Goal: Task Accomplishment & Management: Use online tool/utility

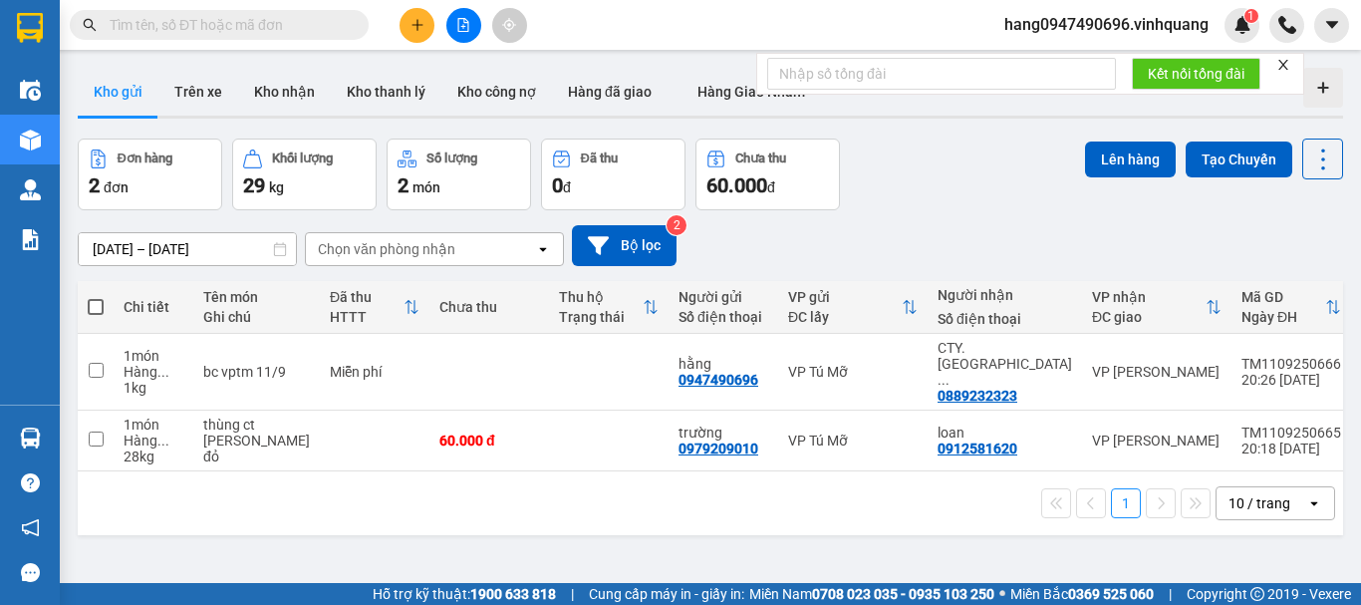
click at [1105, 31] on span "hang0947490696.vinhquang" at bounding box center [1107, 24] width 236 height 25
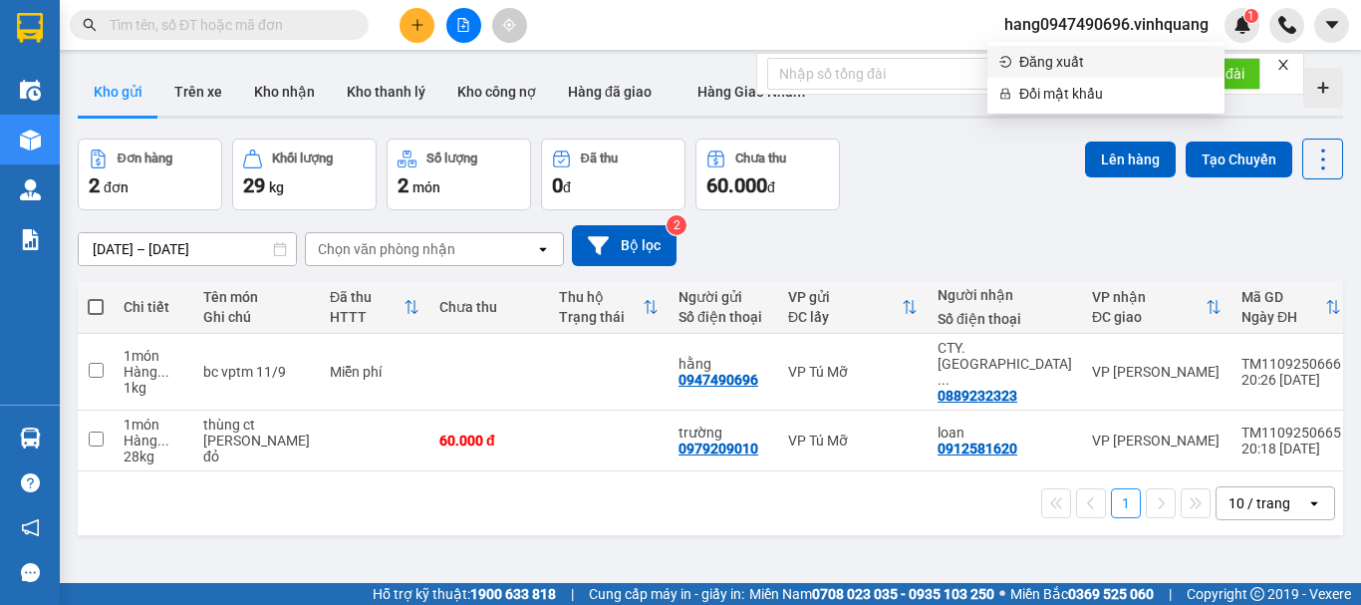
click at [1068, 64] on span "Đăng xuất" at bounding box center [1116, 62] width 193 height 22
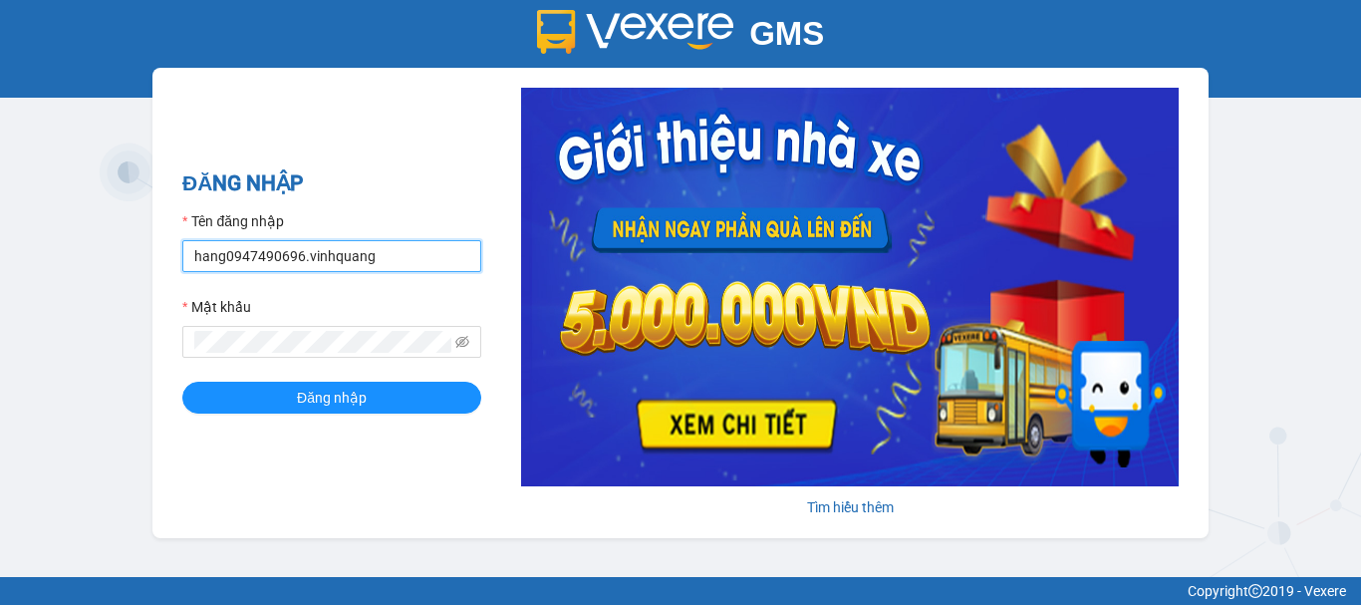
click at [267, 250] on input "hang0947490696.vinhquang" at bounding box center [331, 256] width 299 height 32
type input "thin0969863140.vinhquang"
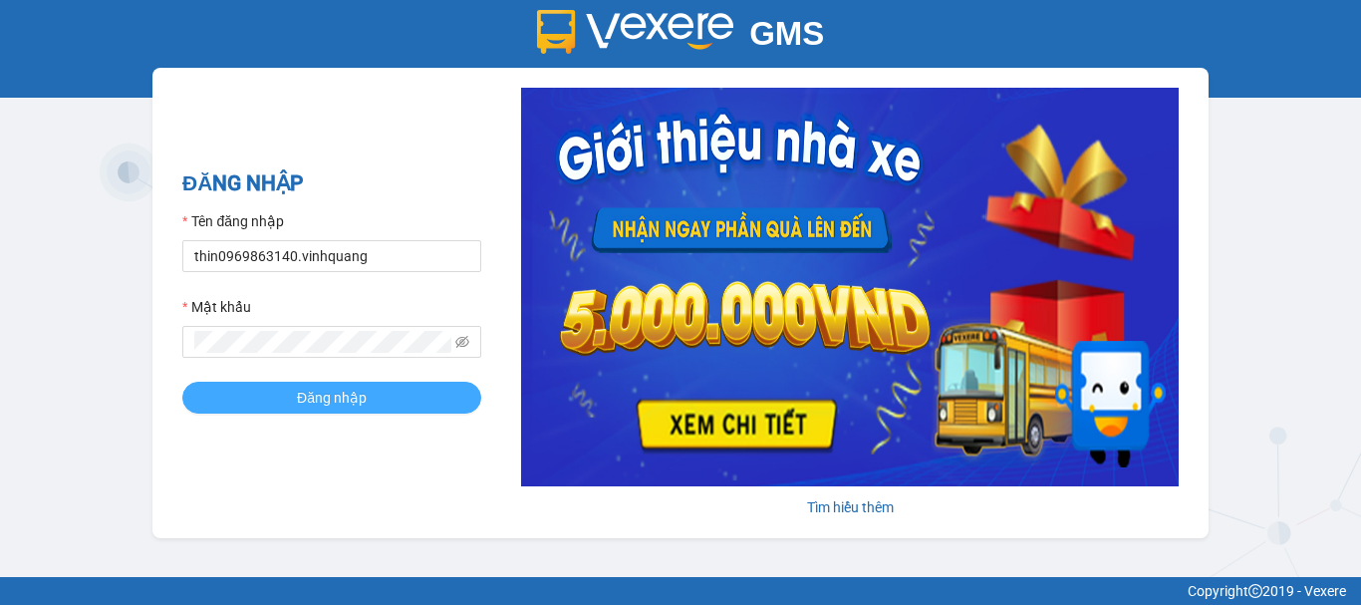
click at [340, 401] on span "Đăng nhập" at bounding box center [332, 398] width 70 height 22
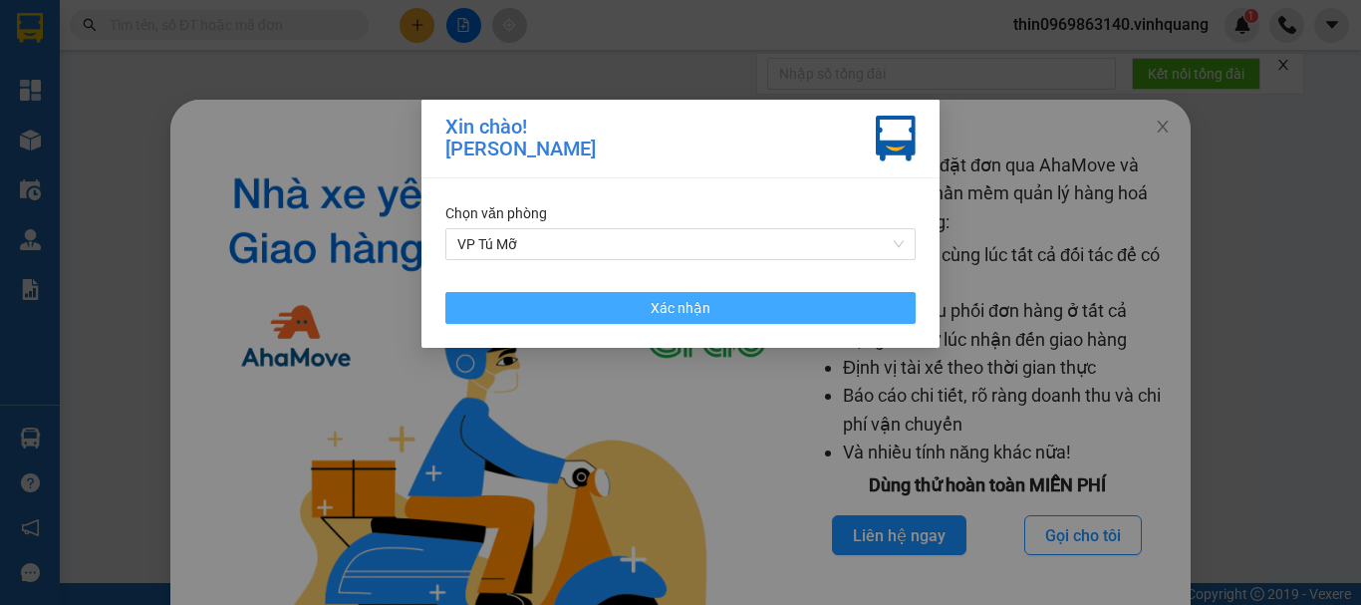
click at [659, 307] on span "Xác nhận" at bounding box center [681, 308] width 60 height 22
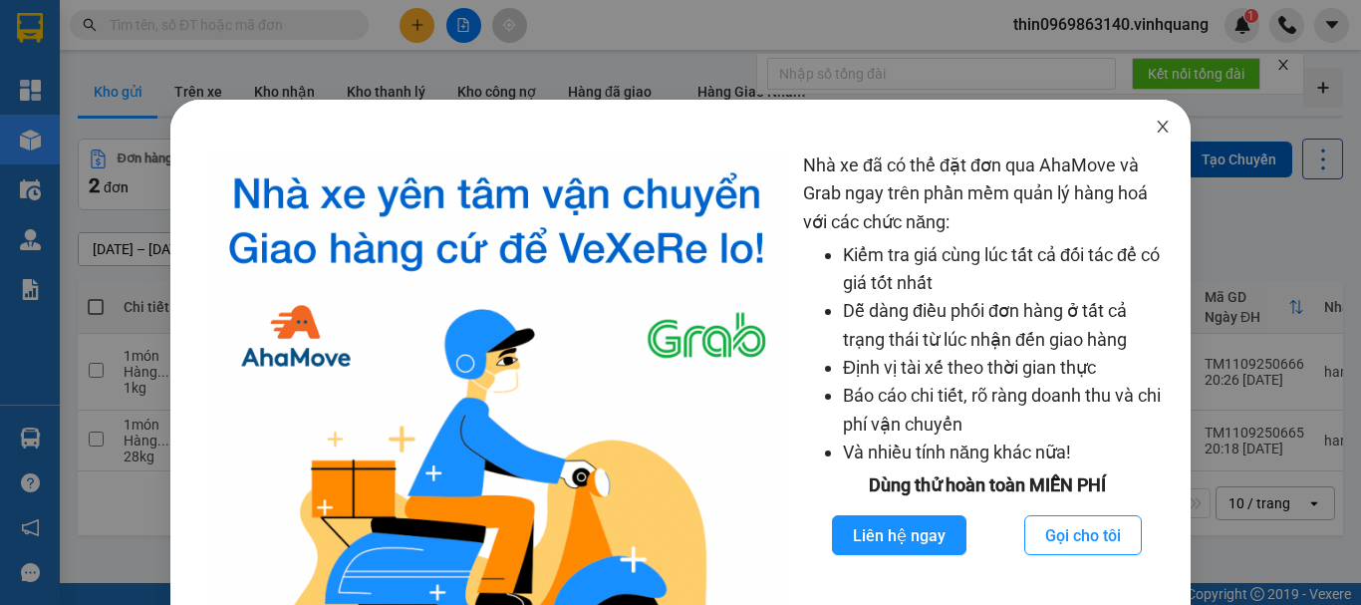
click at [1158, 127] on icon "close" at bounding box center [1163, 127] width 11 height 12
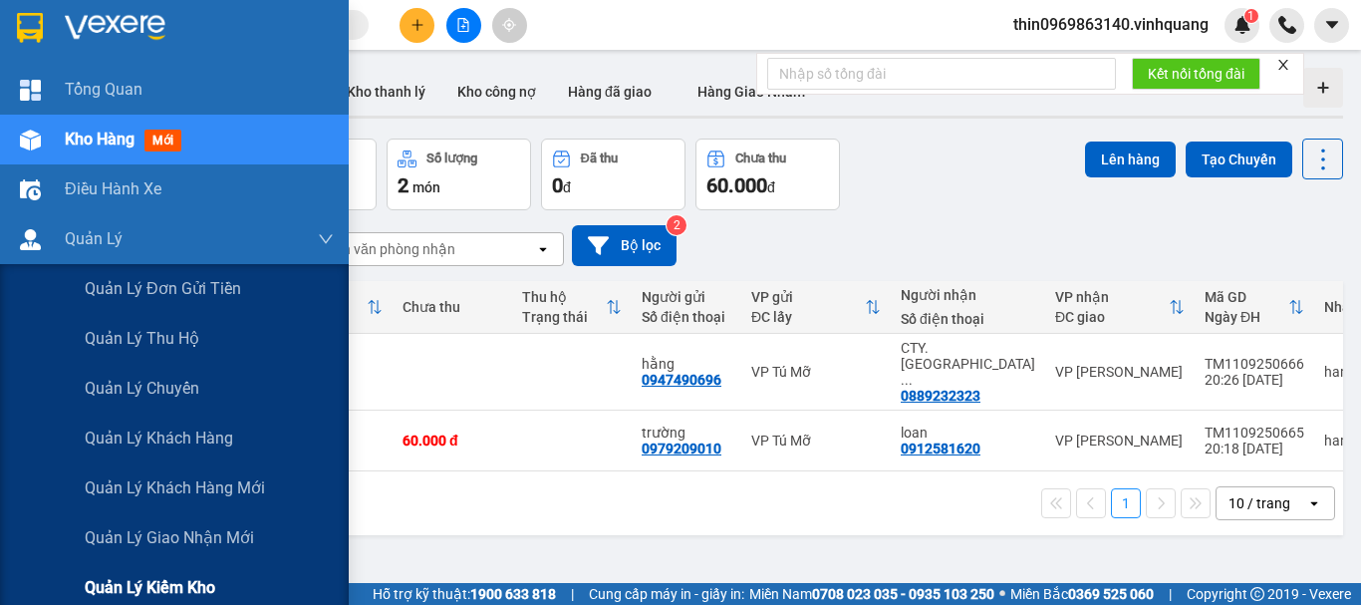
click at [188, 585] on span "Quản lý kiểm kho" at bounding box center [150, 587] width 131 height 25
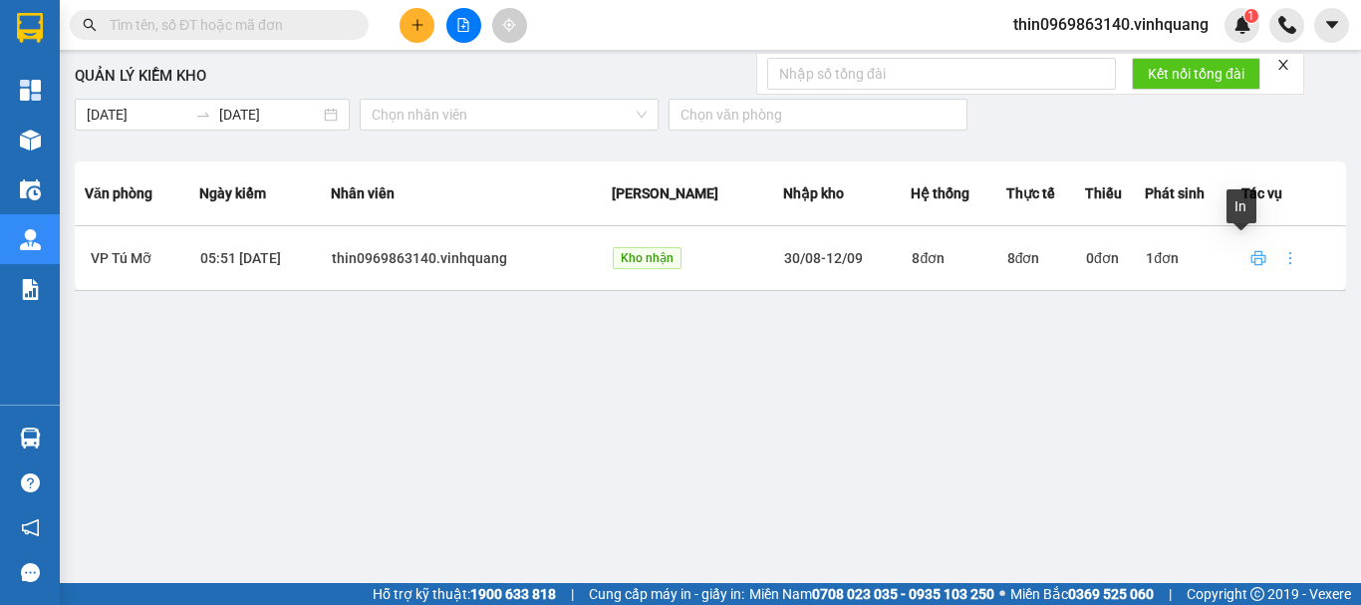
click at [1251, 250] on icon "printer" at bounding box center [1259, 258] width 16 height 16
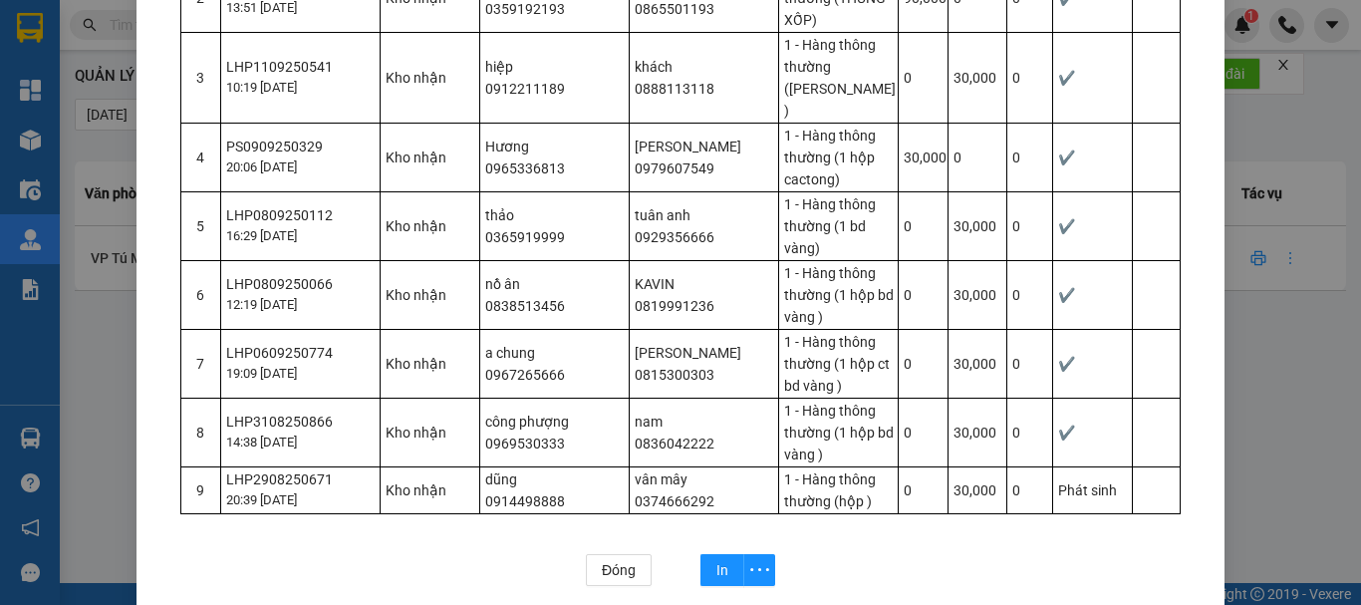
scroll to position [100, 0]
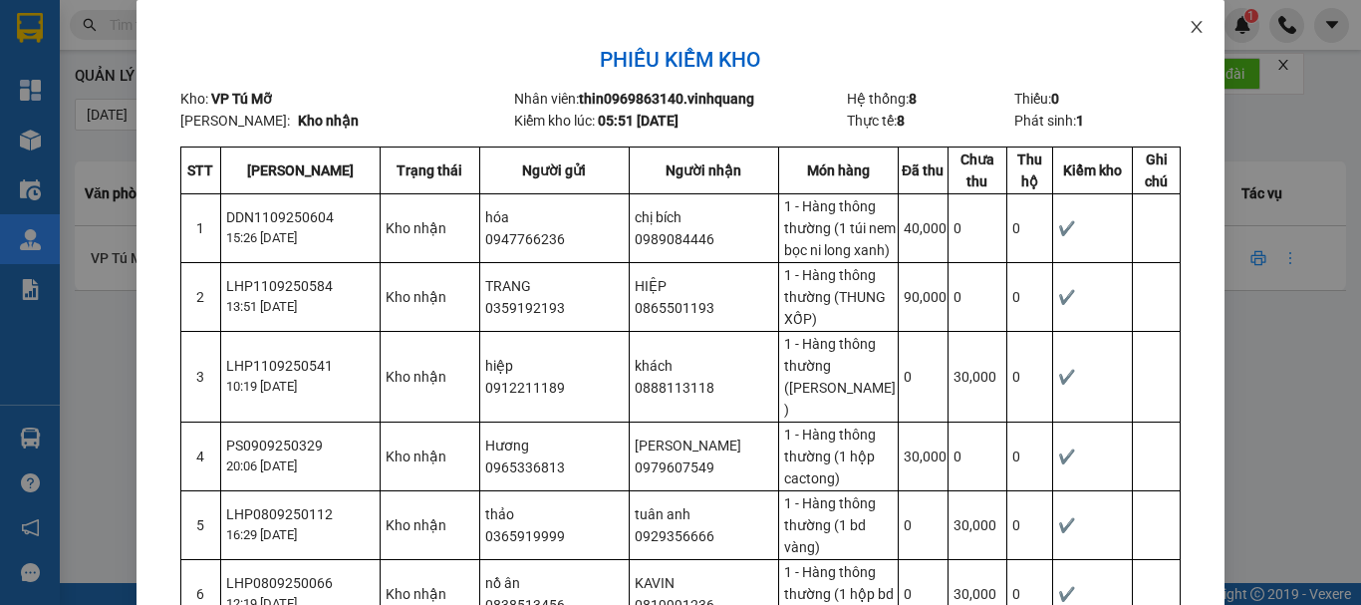
click at [1191, 33] on icon "close" at bounding box center [1197, 27] width 16 height 16
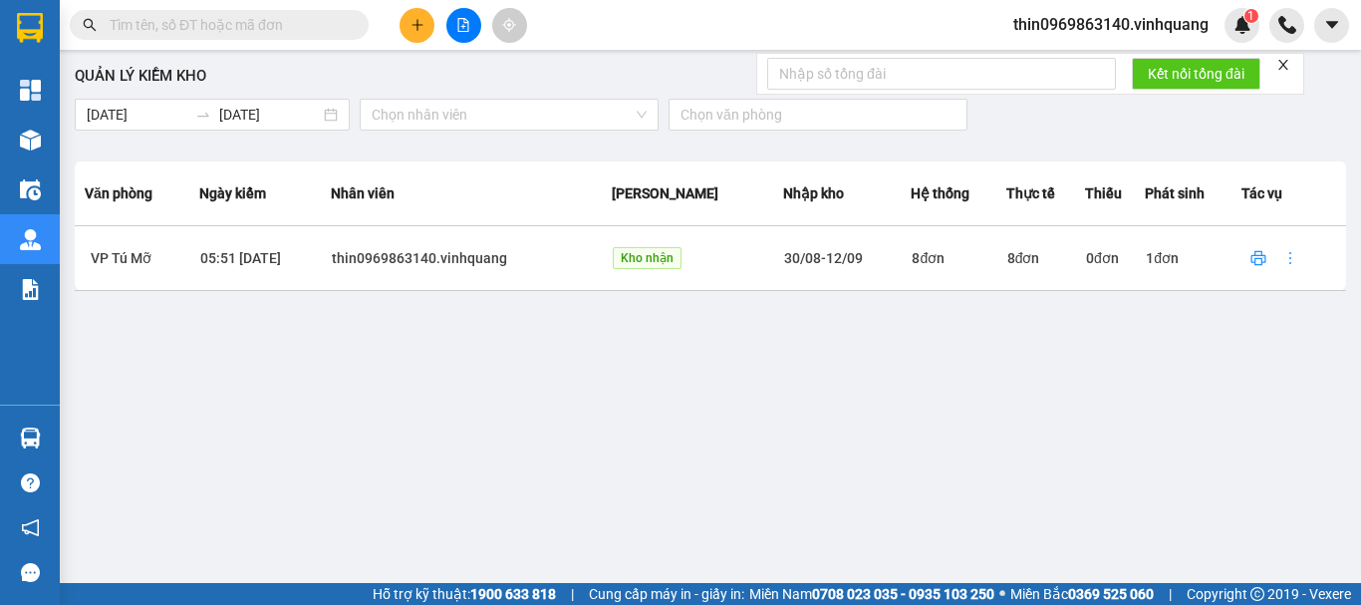
click at [1146, 263] on span "1 đơn" at bounding box center [1162, 258] width 33 height 16
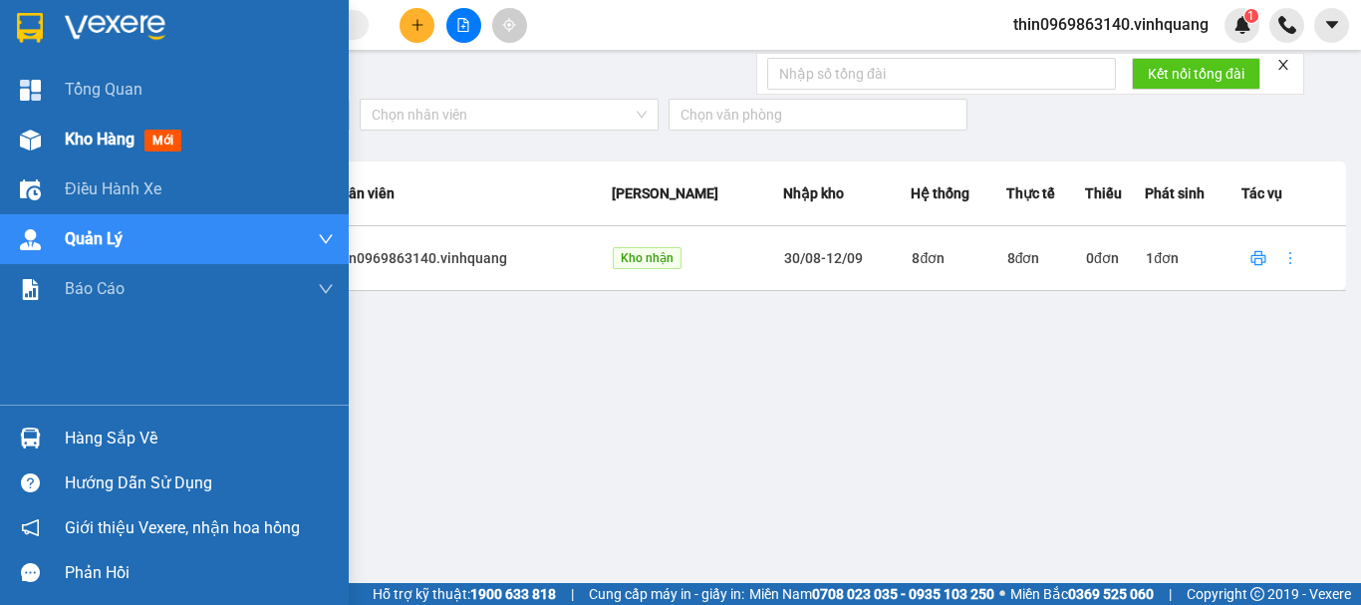
click at [38, 130] on img at bounding box center [30, 140] width 21 height 21
click at [129, 127] on div "Kho hàng mới" at bounding box center [127, 139] width 125 height 25
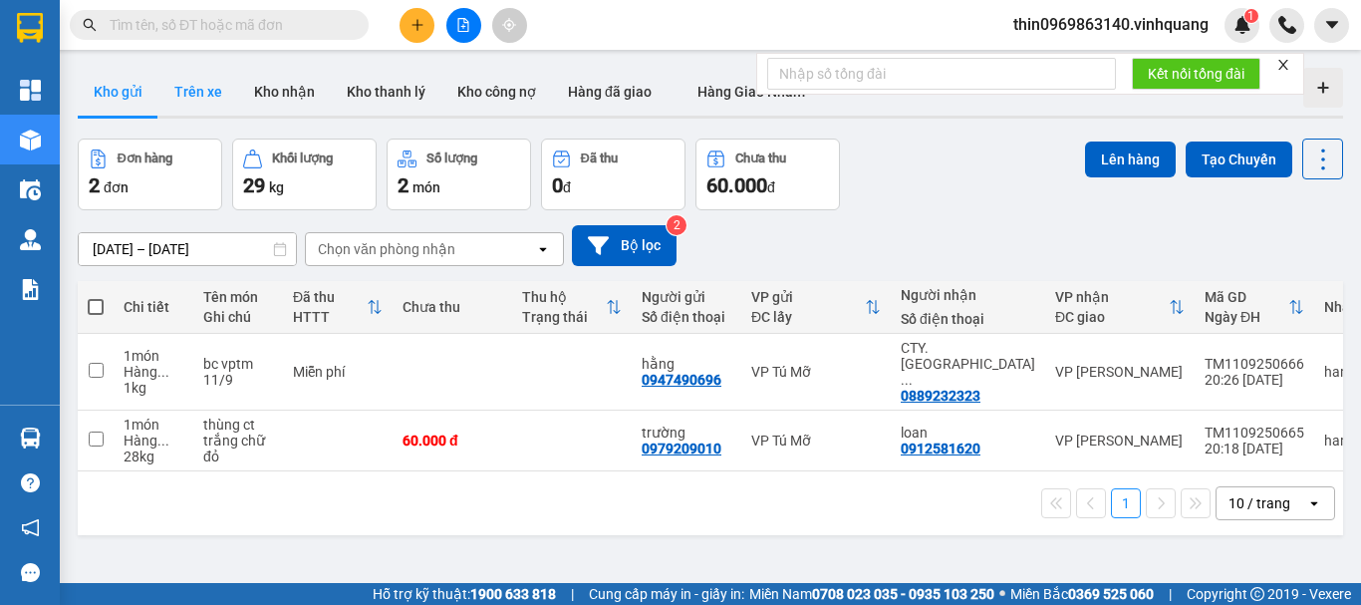
click at [193, 80] on button "Trên xe" at bounding box center [198, 92] width 80 height 48
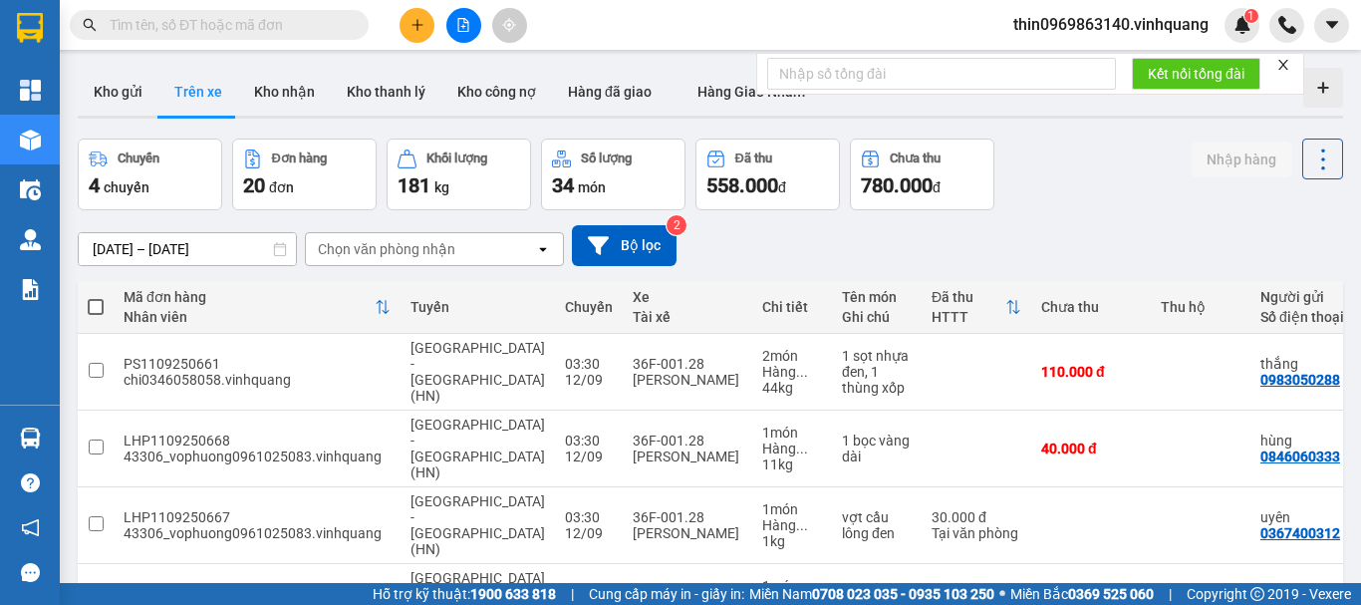
click at [425, 250] on div "Chọn văn phòng nhận" at bounding box center [387, 249] width 138 height 20
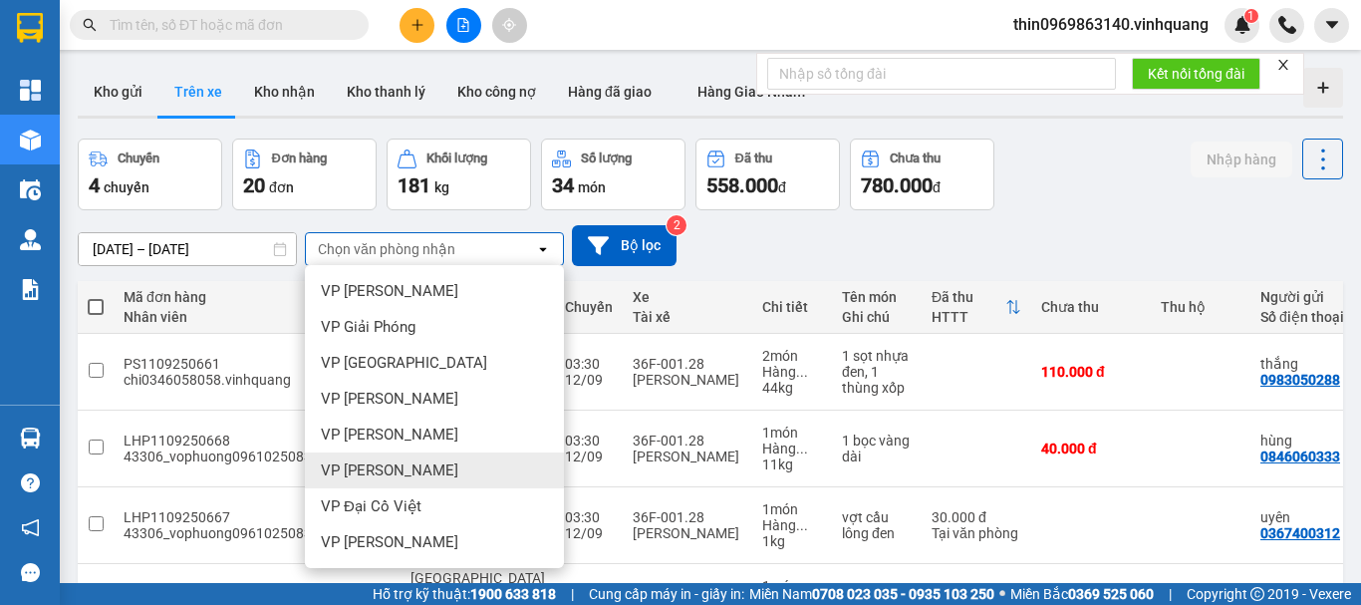
scroll to position [144, 0]
click at [379, 474] on span "VP Tú Mỡ" at bounding box center [353, 470] width 65 height 20
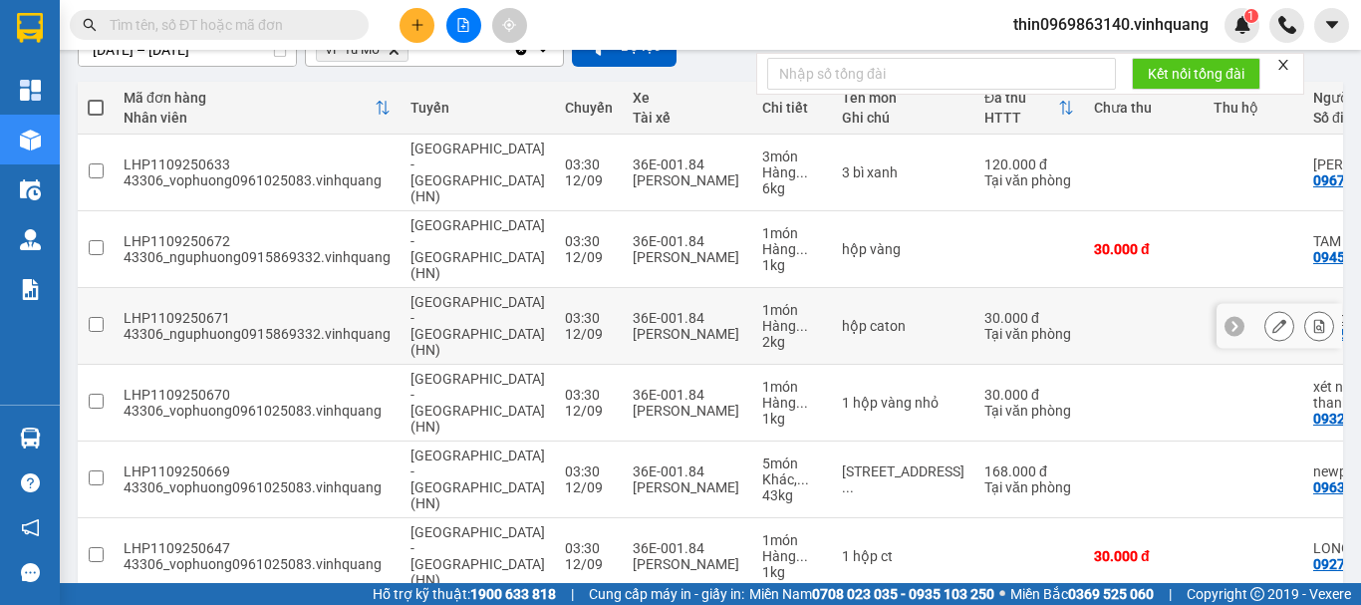
scroll to position [0, 0]
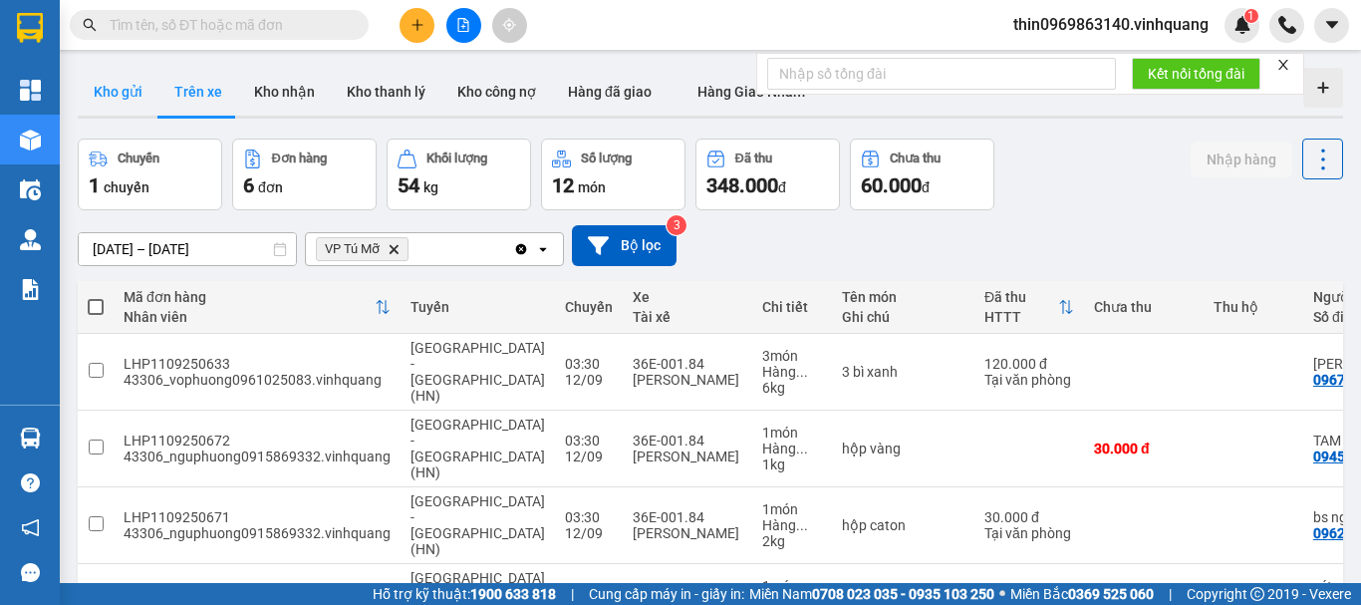
click at [124, 87] on button "Kho gửi" at bounding box center [118, 92] width 81 height 48
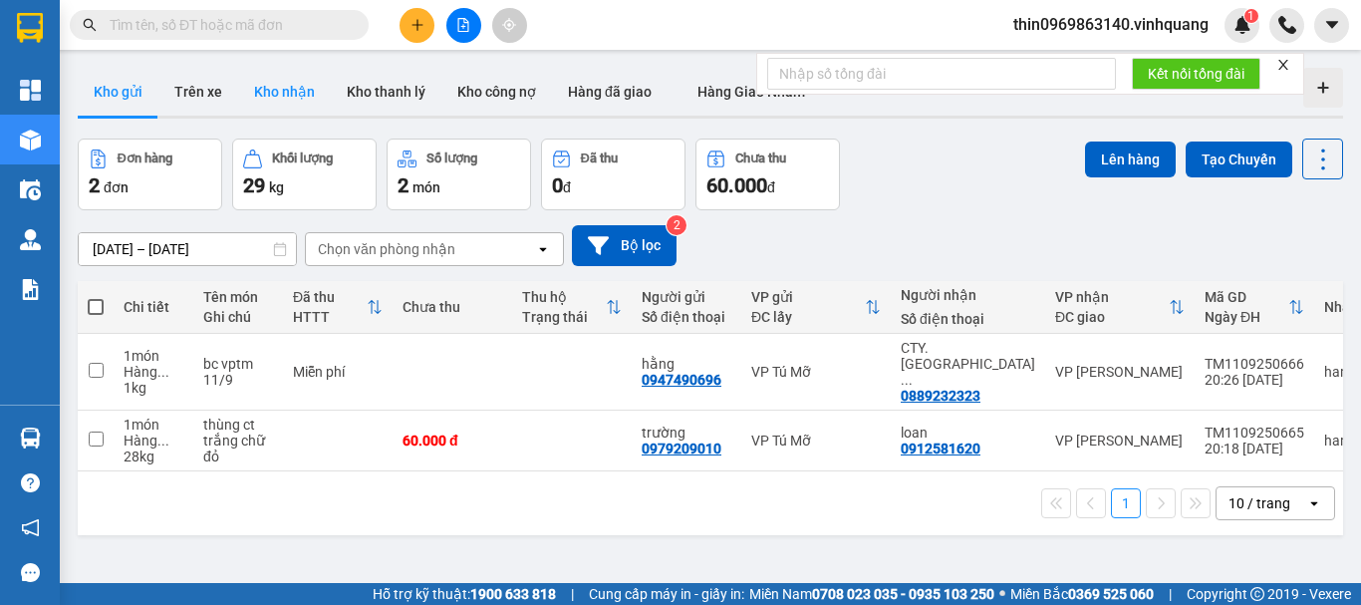
click at [287, 89] on button "Kho nhận" at bounding box center [284, 92] width 93 height 48
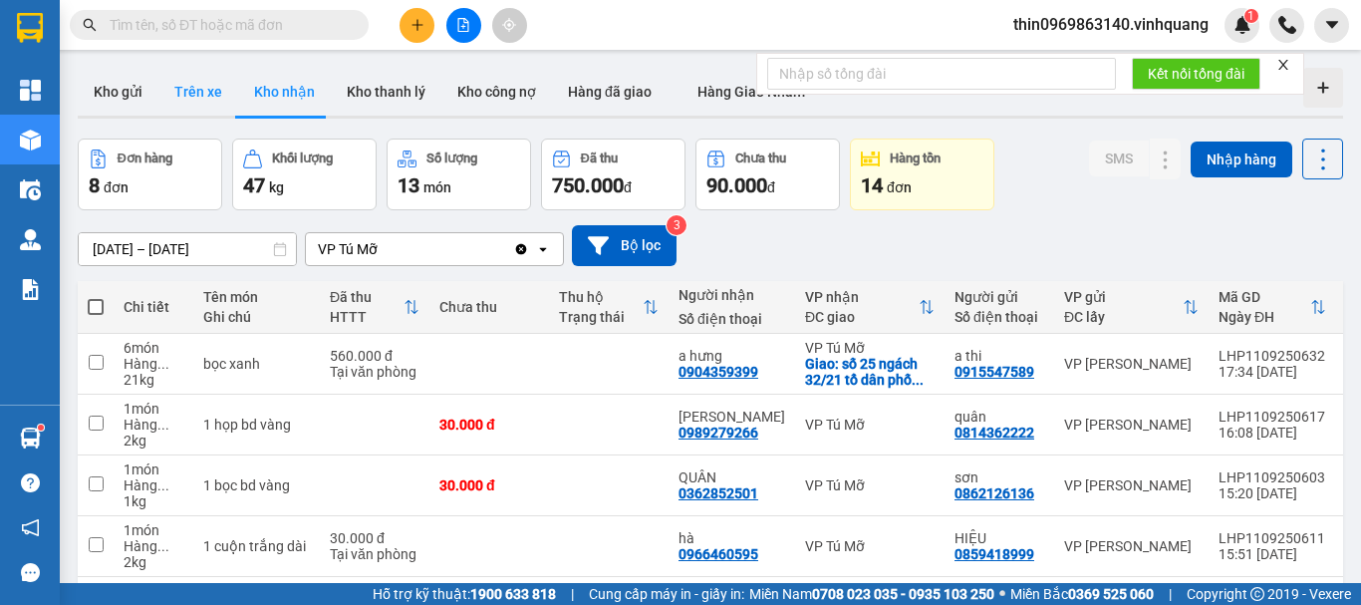
click at [195, 90] on button "Trên xe" at bounding box center [198, 92] width 80 height 48
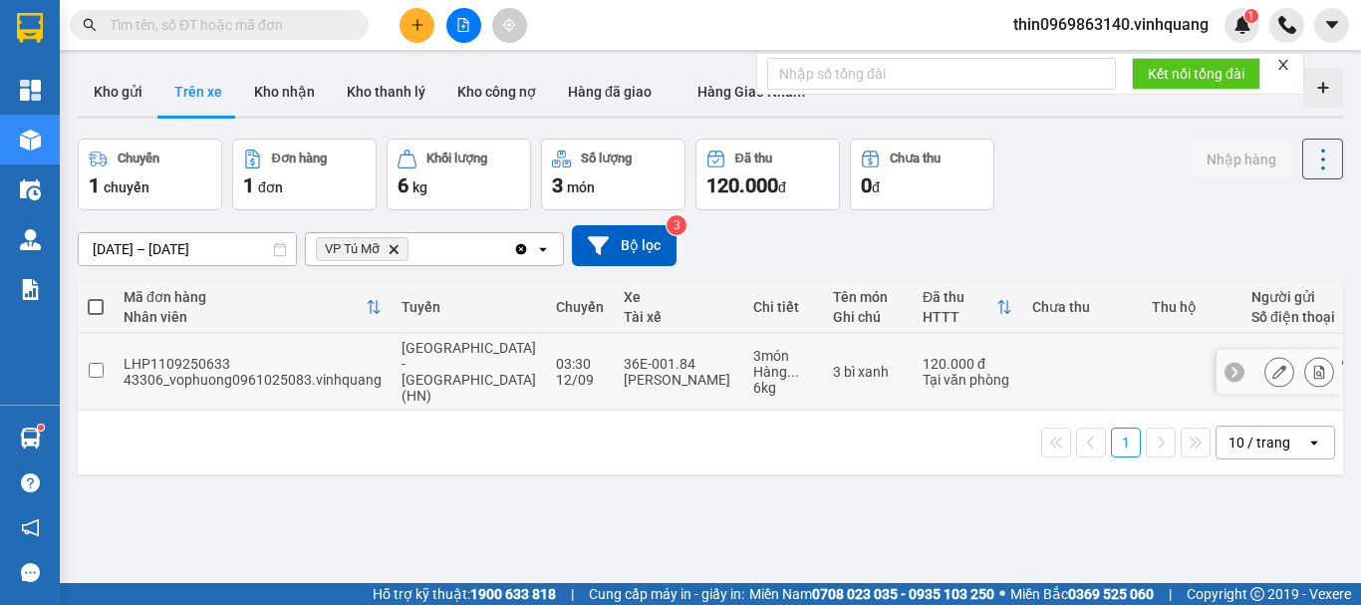
click at [99, 364] on input "checkbox" at bounding box center [96, 370] width 15 height 15
checkbox input "true"
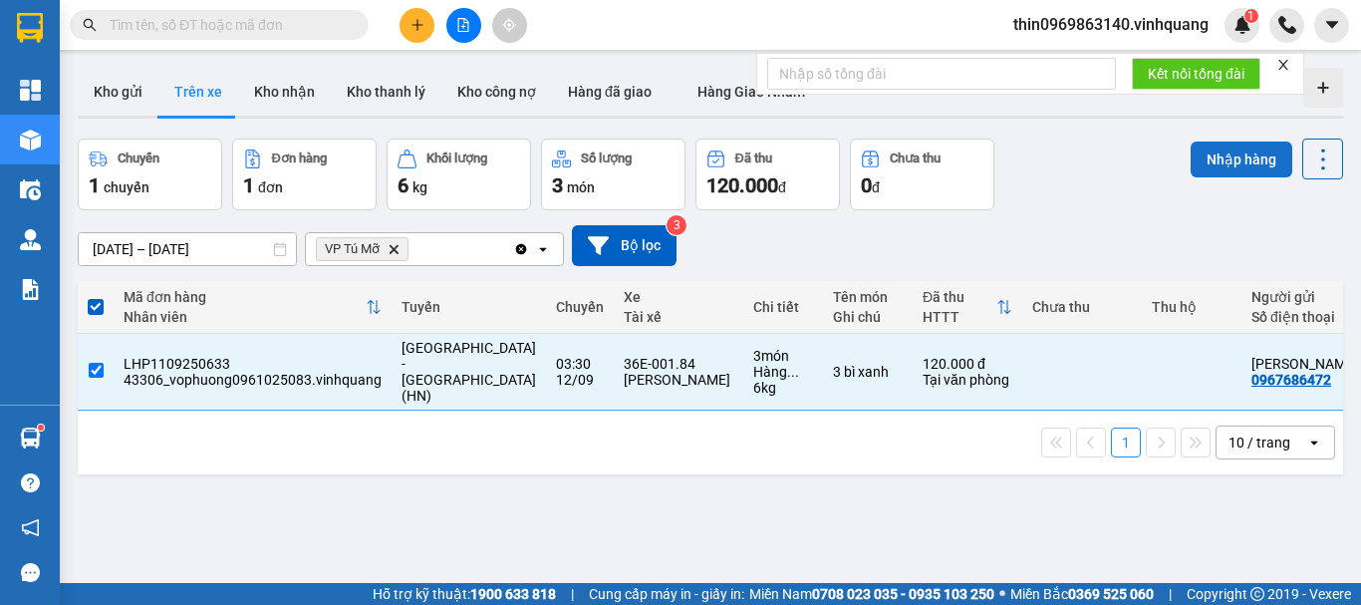
click at [1216, 158] on button "Nhập hàng" at bounding box center [1242, 160] width 102 height 36
